Goal: Transaction & Acquisition: Purchase product/service

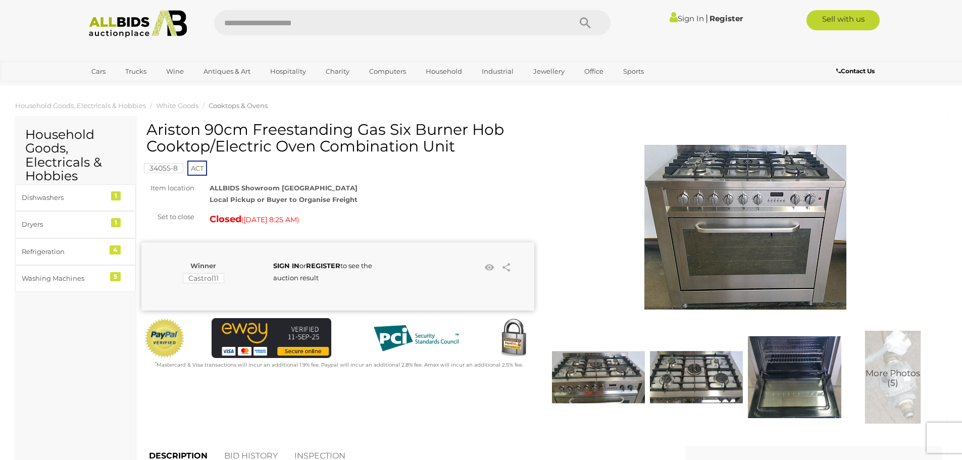
click at [189, 11] on img at bounding box center [138, 24] width 110 height 28
